Goal: Transaction & Acquisition: Download file/media

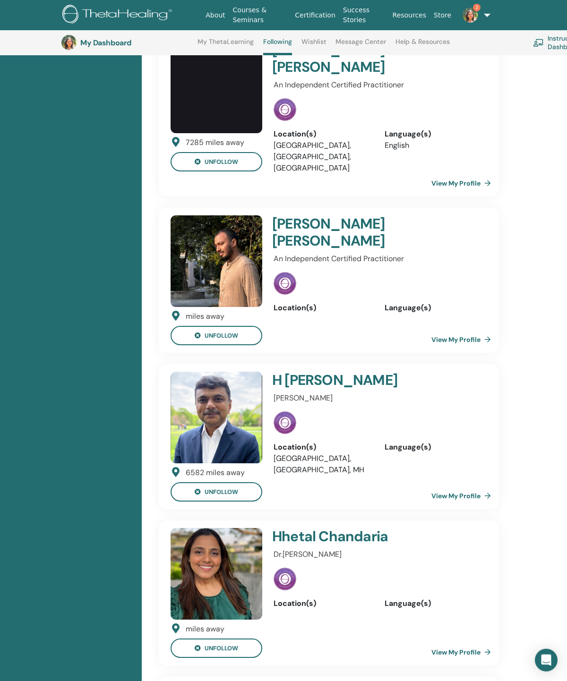
scroll to position [2868, 0]
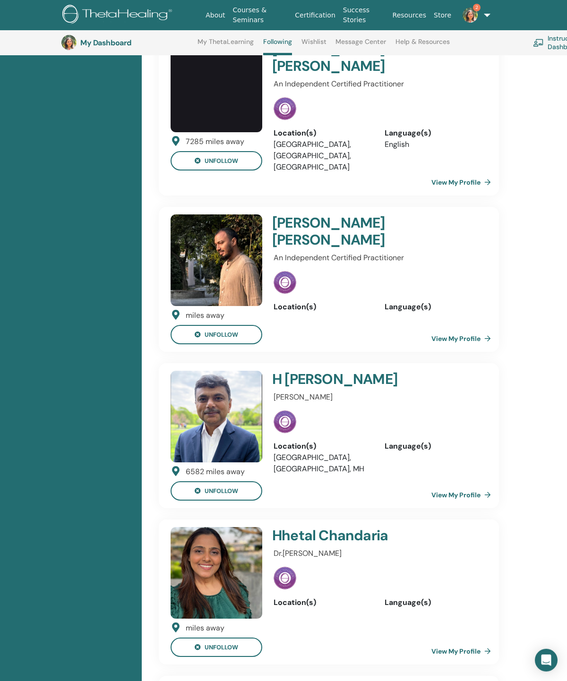
click at [476, 14] on span "2" at bounding box center [470, 15] width 23 height 8
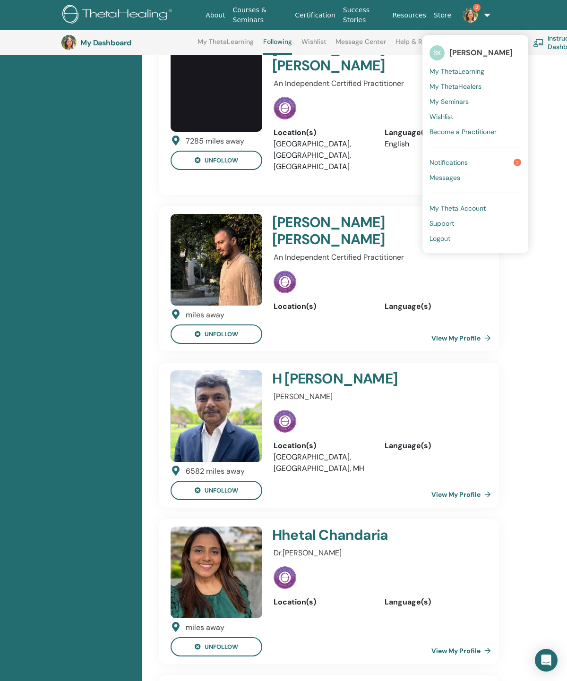
click at [508, 162] on link "Notifications 2" at bounding box center [475, 162] width 92 height 15
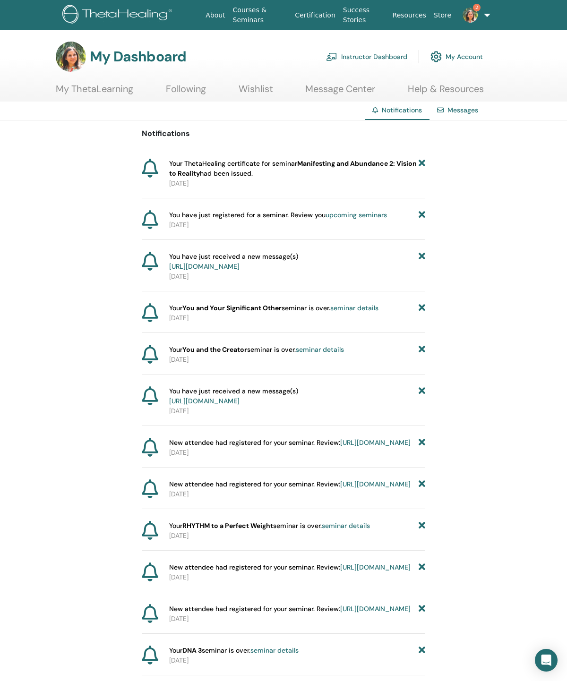
click at [347, 175] on span "Your ThetaHealing certificate for seminar Manifesting and Abundance 2: Vision t…" at bounding box center [293, 169] width 249 height 20
click at [397, 174] on span "Your ThetaHealing certificate for seminar Manifesting and Abundance 2: Vision t…" at bounding box center [293, 169] width 249 height 20
click at [225, 188] on p "2025-09-28" at bounding box center [297, 184] width 256 height 10
click at [395, 172] on span "Your ThetaHealing certificate for seminar Manifesting and Abundance 2: Vision t…" at bounding box center [293, 169] width 249 height 20
click at [374, 175] on span "Your ThetaHealing certificate for seminar Manifesting and Abundance 2: Vision t…" at bounding box center [293, 169] width 249 height 20
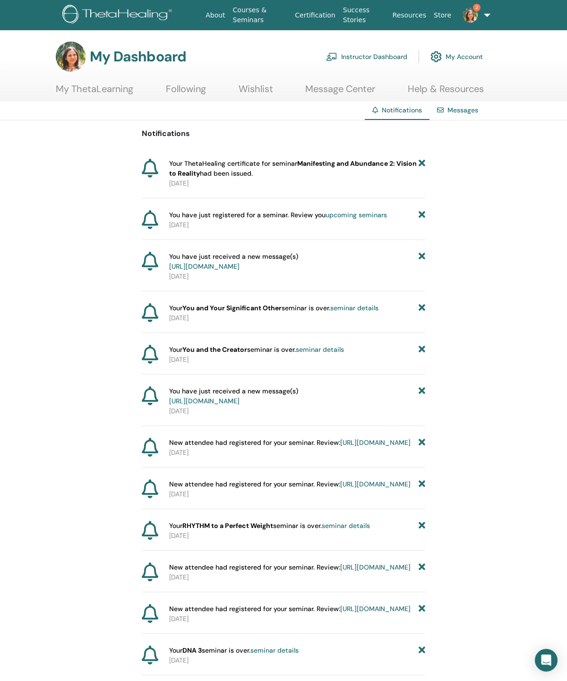
click at [325, 23] on link "Certification" at bounding box center [315, 15] width 48 height 17
click at [384, 58] on link "Instructor Dashboard" at bounding box center [366, 56] width 81 height 21
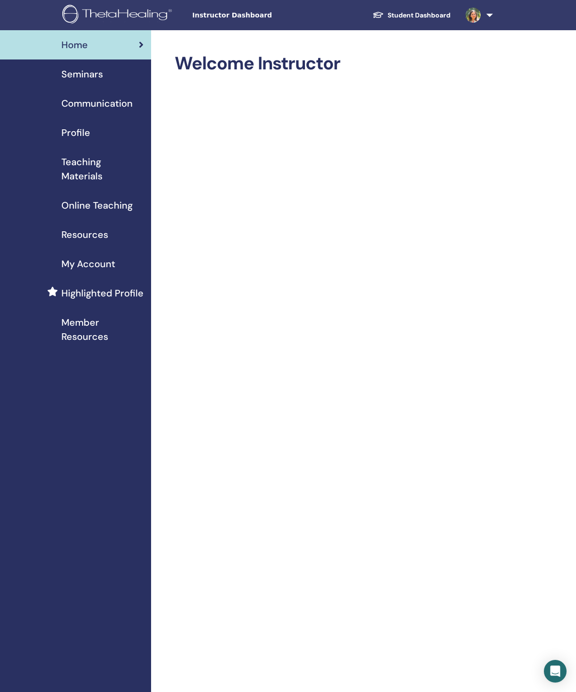
click at [402, 21] on link "Student Dashboard" at bounding box center [411, 15] width 93 height 17
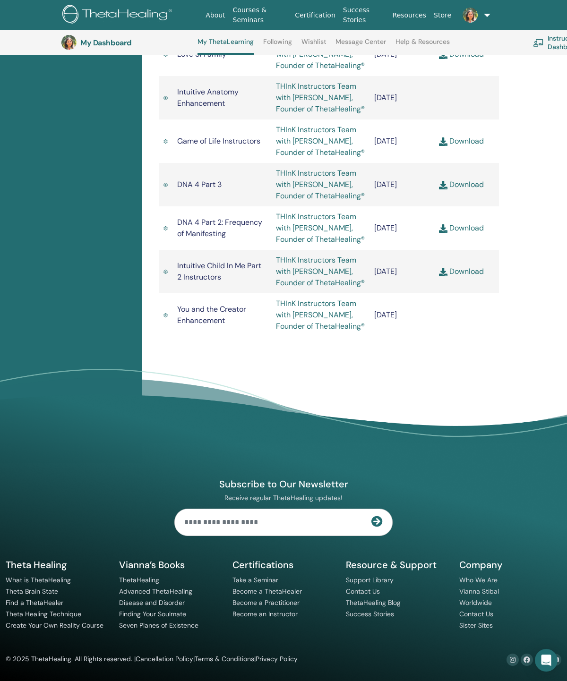
scroll to position [2215, 0]
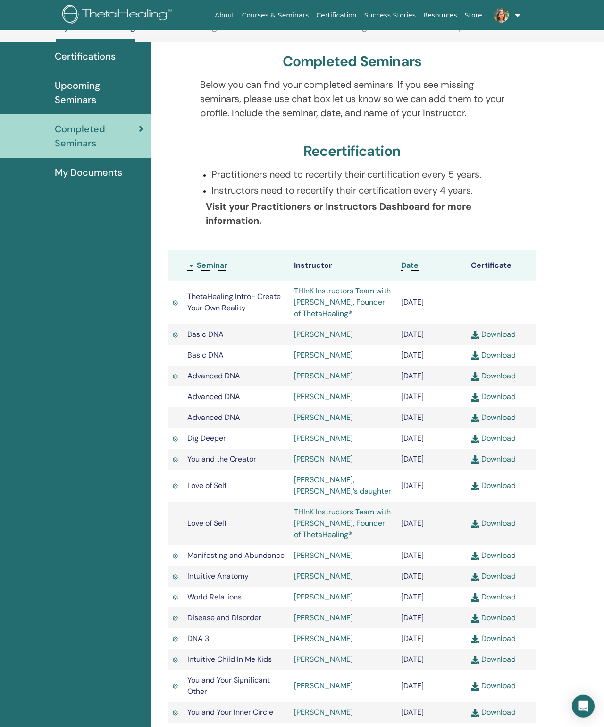
scroll to position [0, 0]
